Goal: Find specific page/section: Find specific page/section

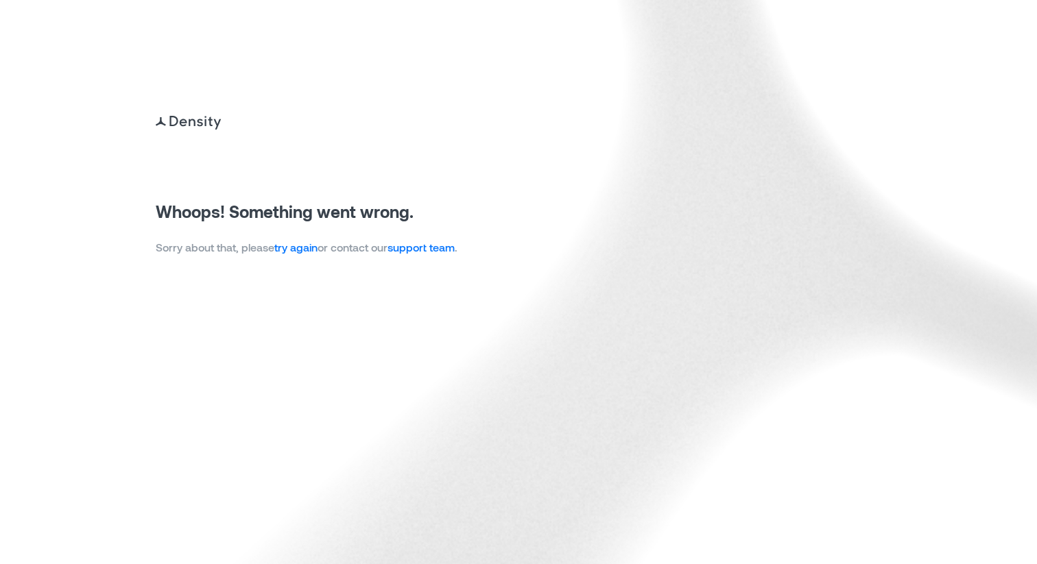
click at [300, 243] on link "try again" at bounding box center [295, 247] width 43 height 13
